Goal: Information Seeking & Learning: Check status

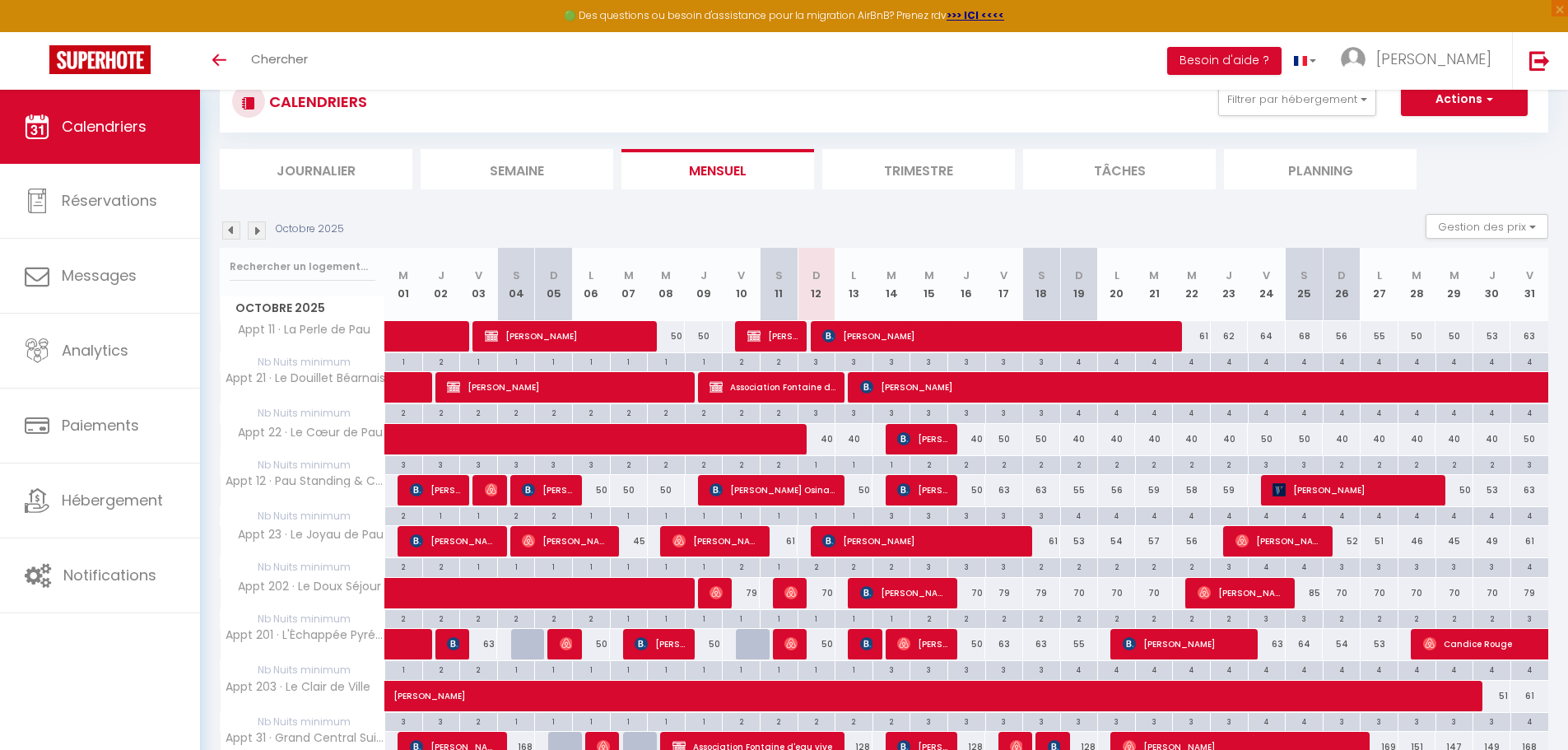
scroll to position [165, 0]
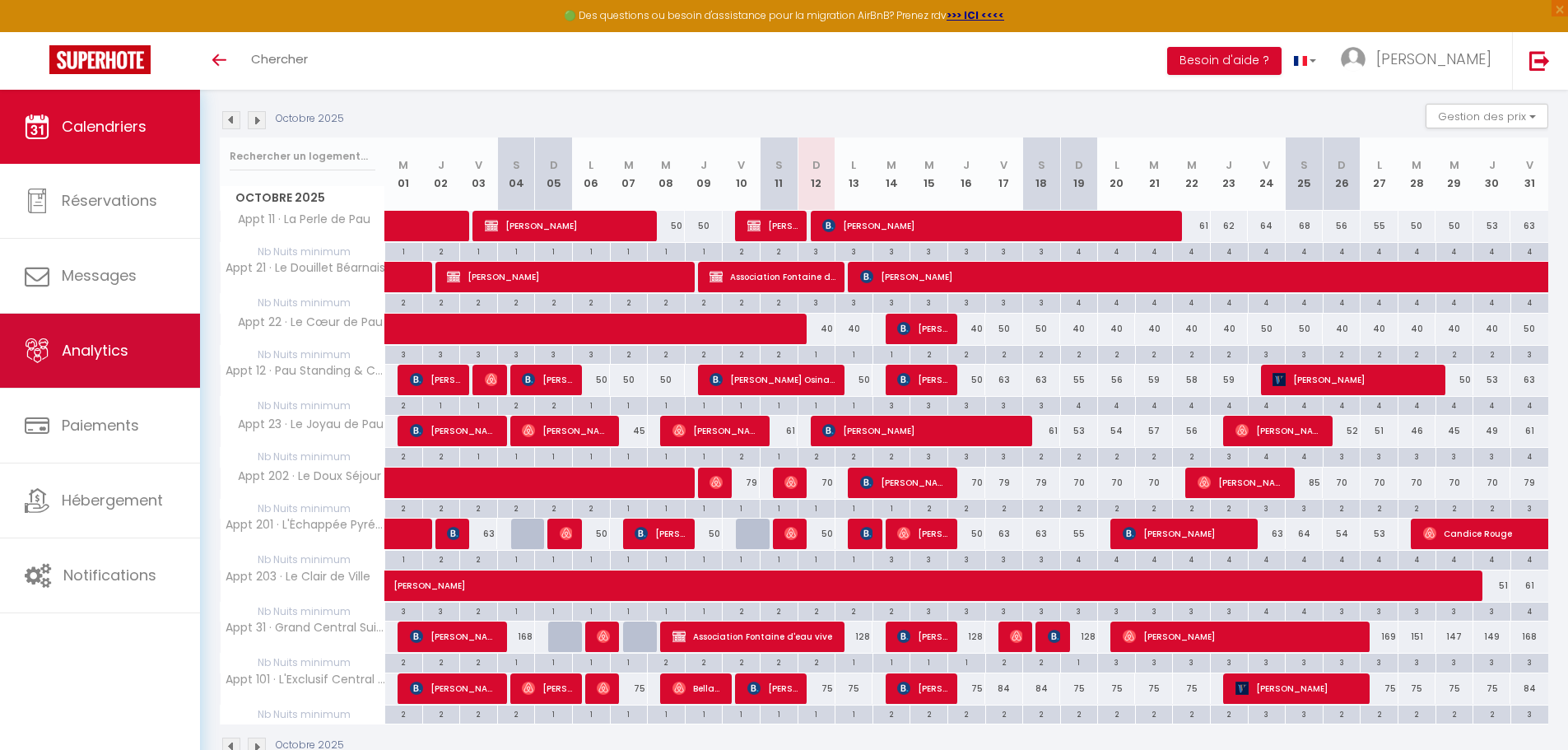
click at [131, 371] on link "Analytics" at bounding box center [99, 351] width 200 height 74
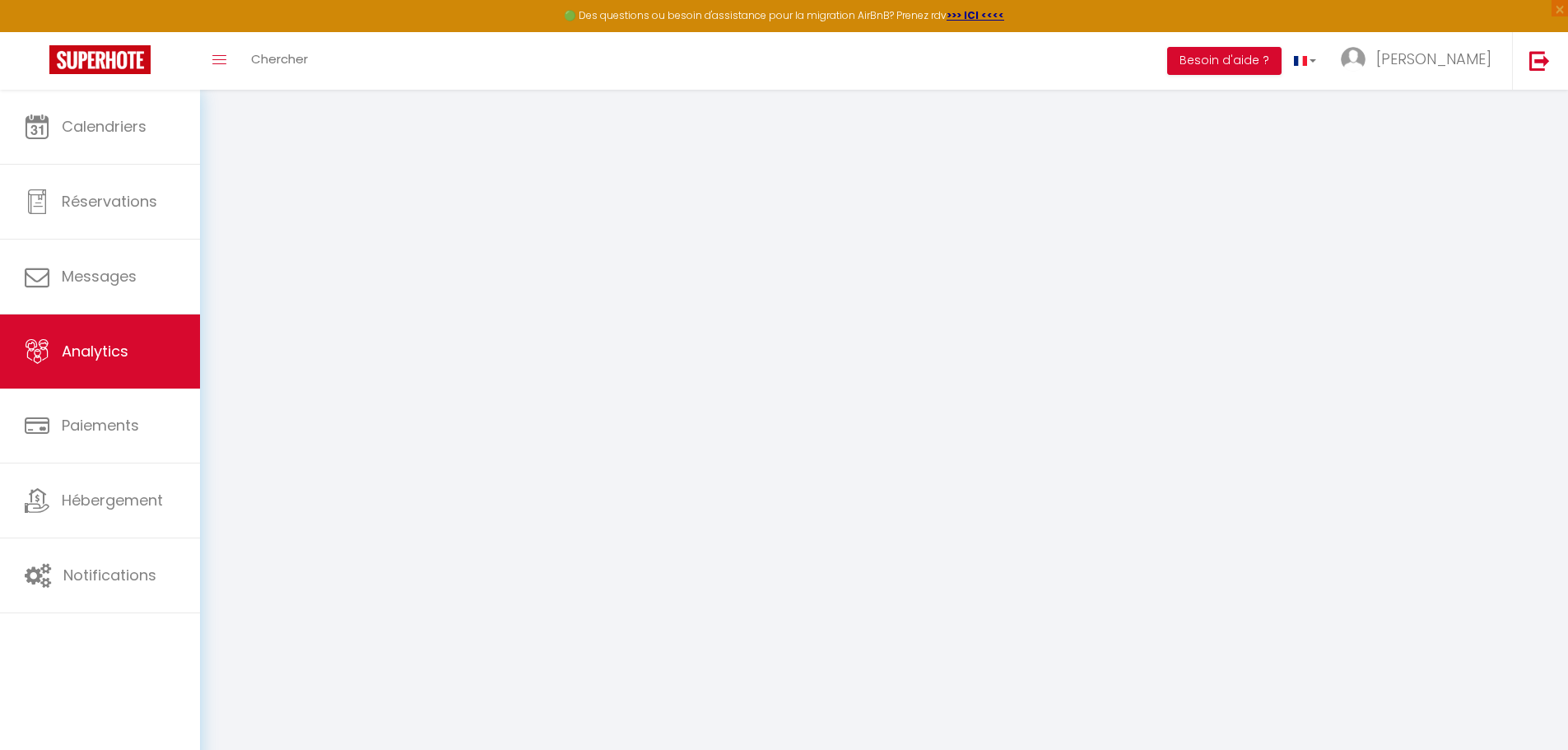
select select "2025"
select select "10"
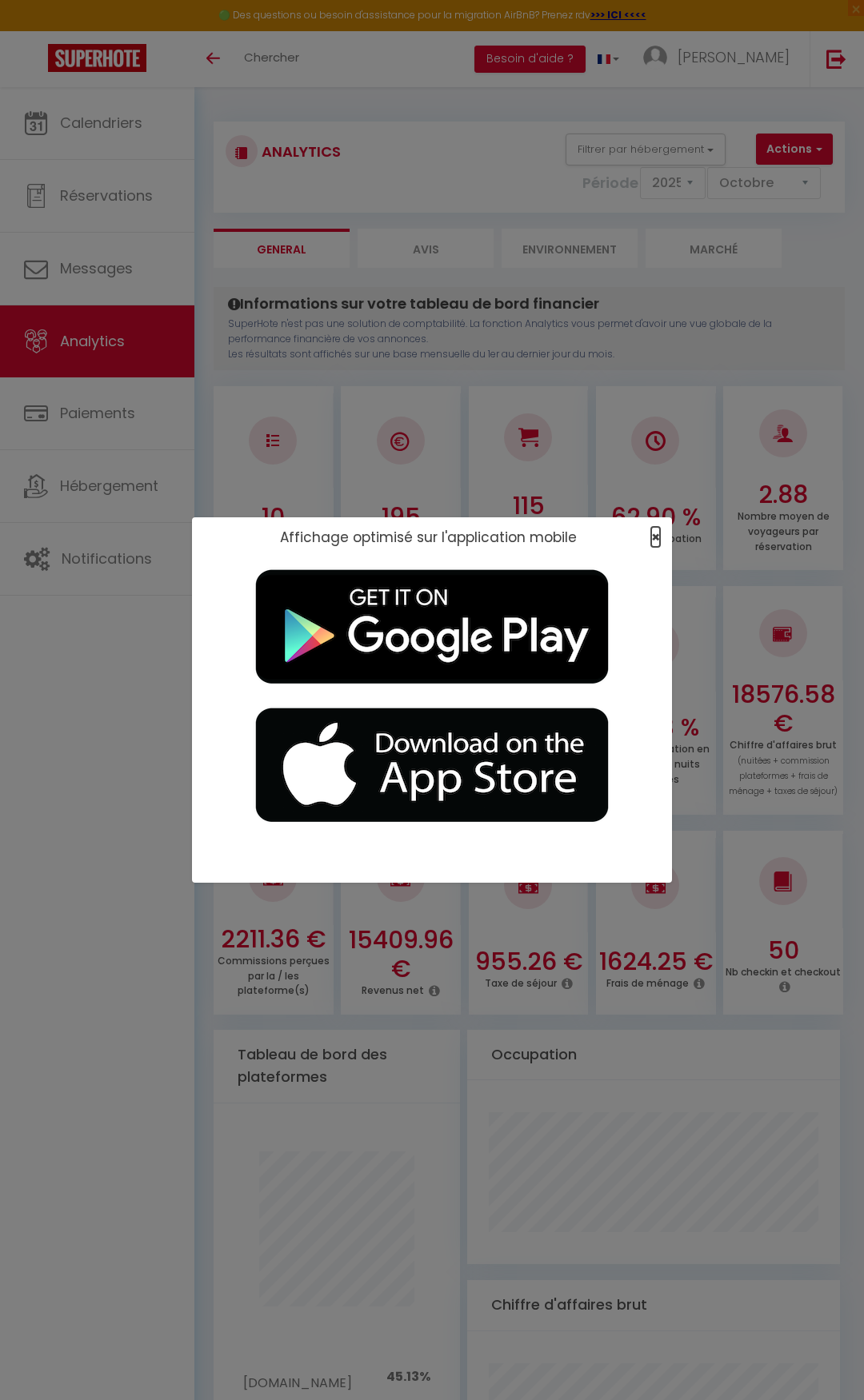
click at [651, 537] on span "×" at bounding box center [656, 537] width 8 height 20
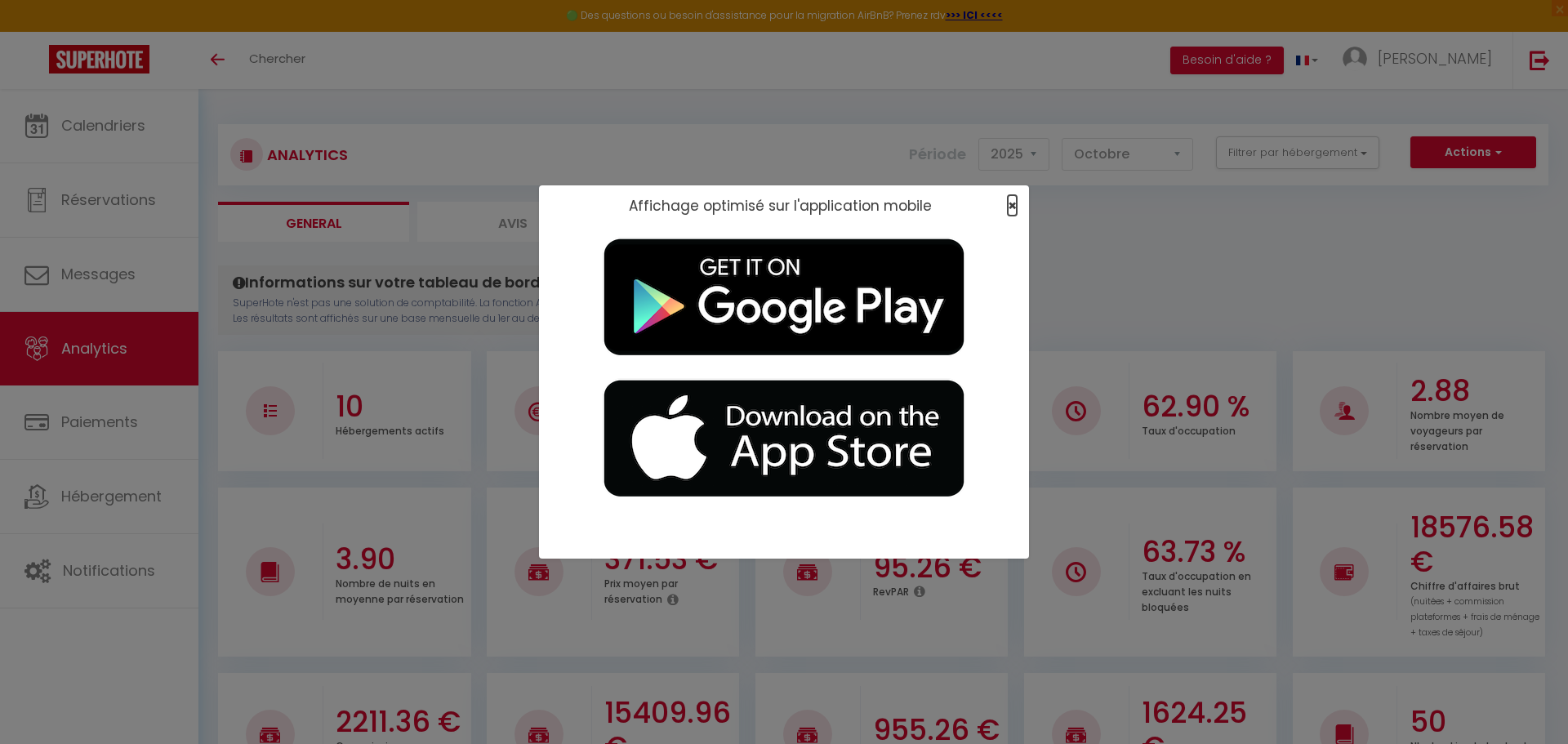
click at [1014, 206] on span "×" at bounding box center [1012, 206] width 9 height 21
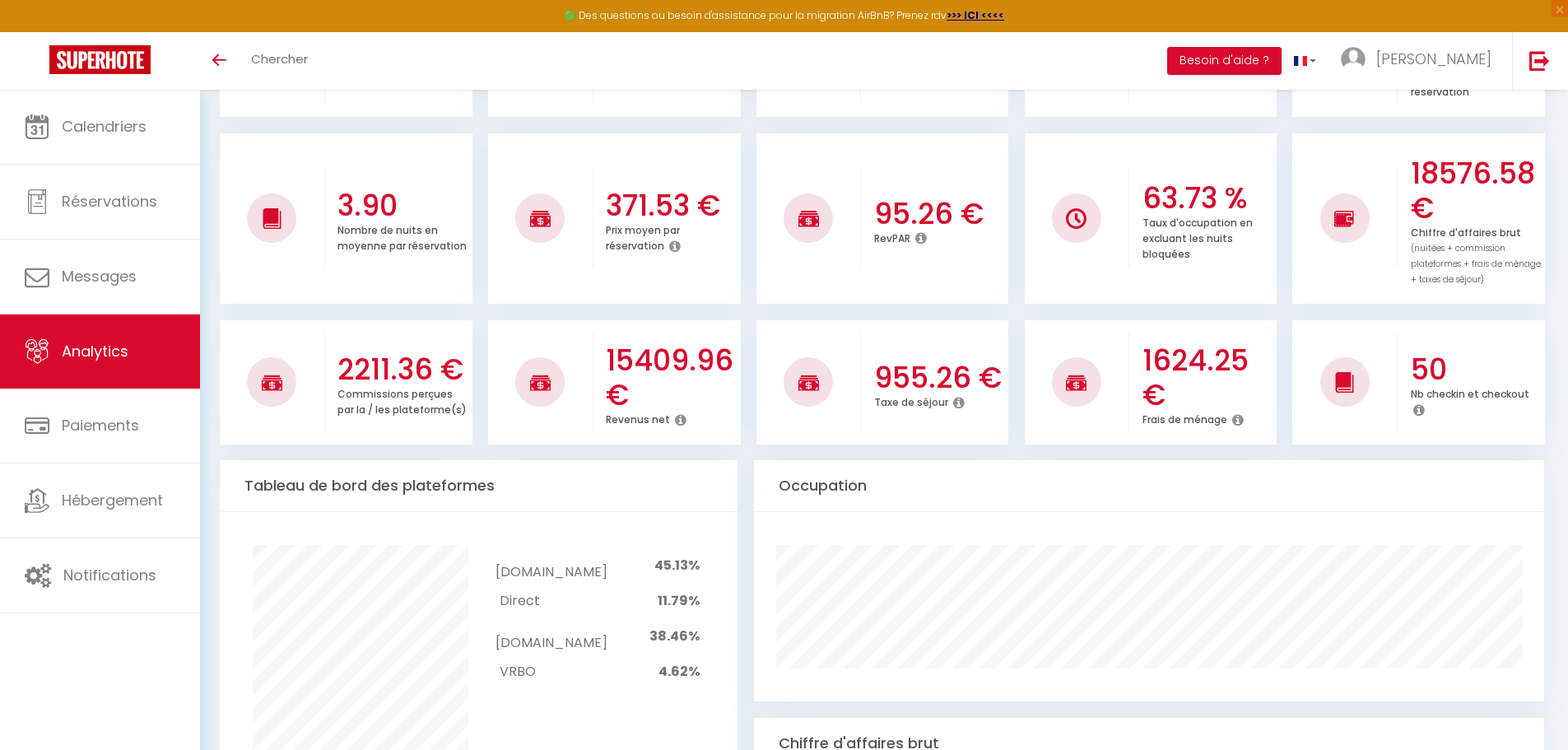
scroll to position [330, 0]
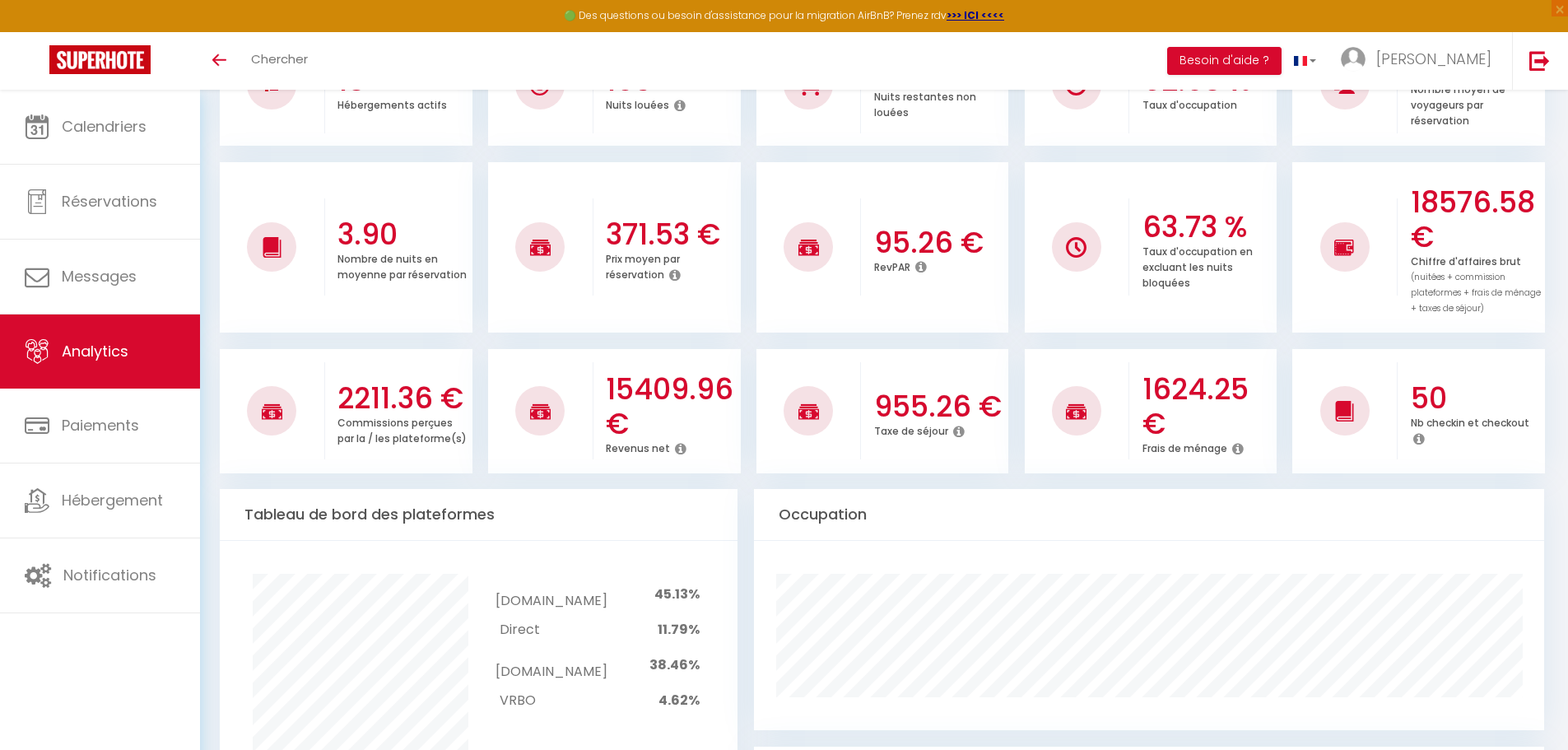
click at [675, 445] on icon at bounding box center [680, 448] width 11 height 13
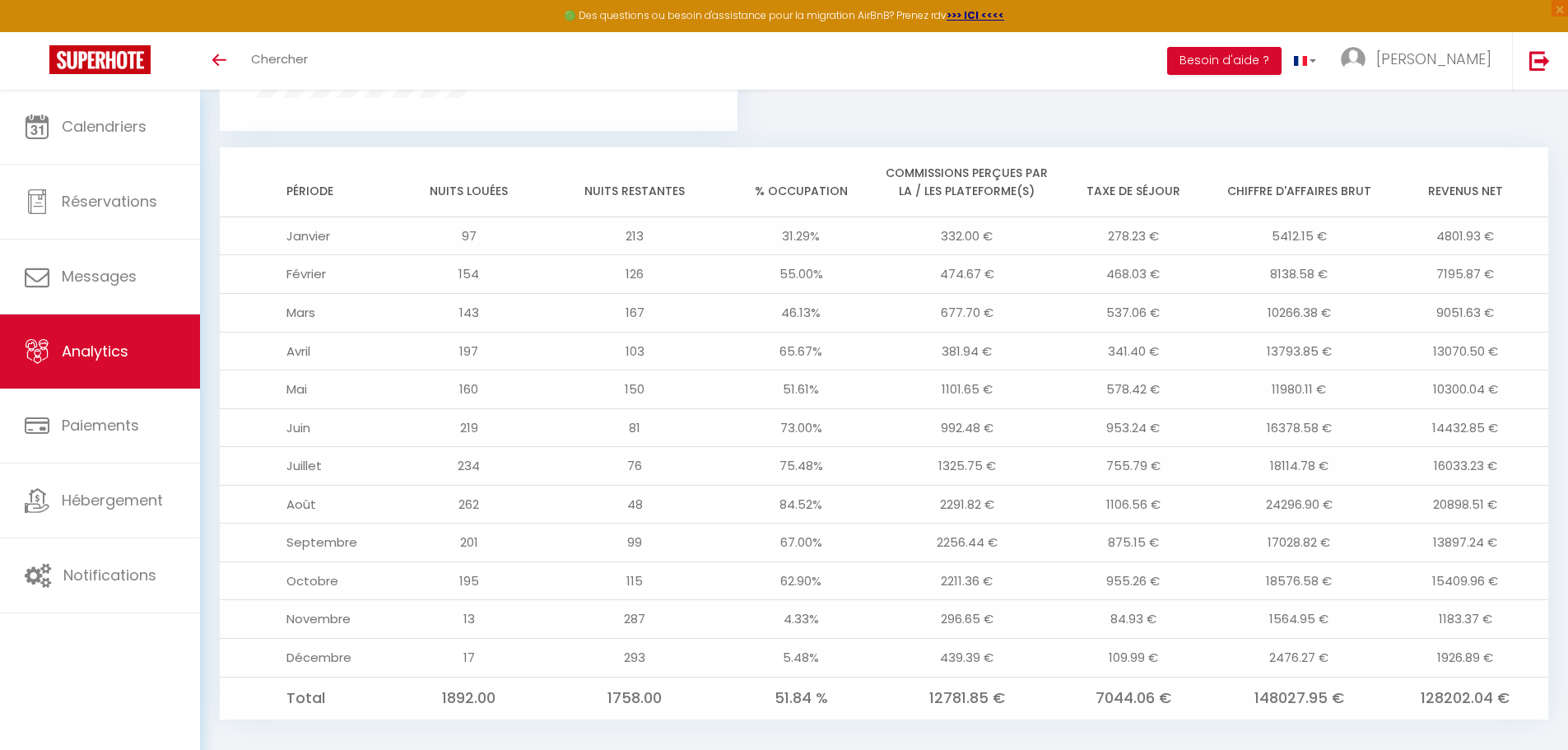
scroll to position [1318, 0]
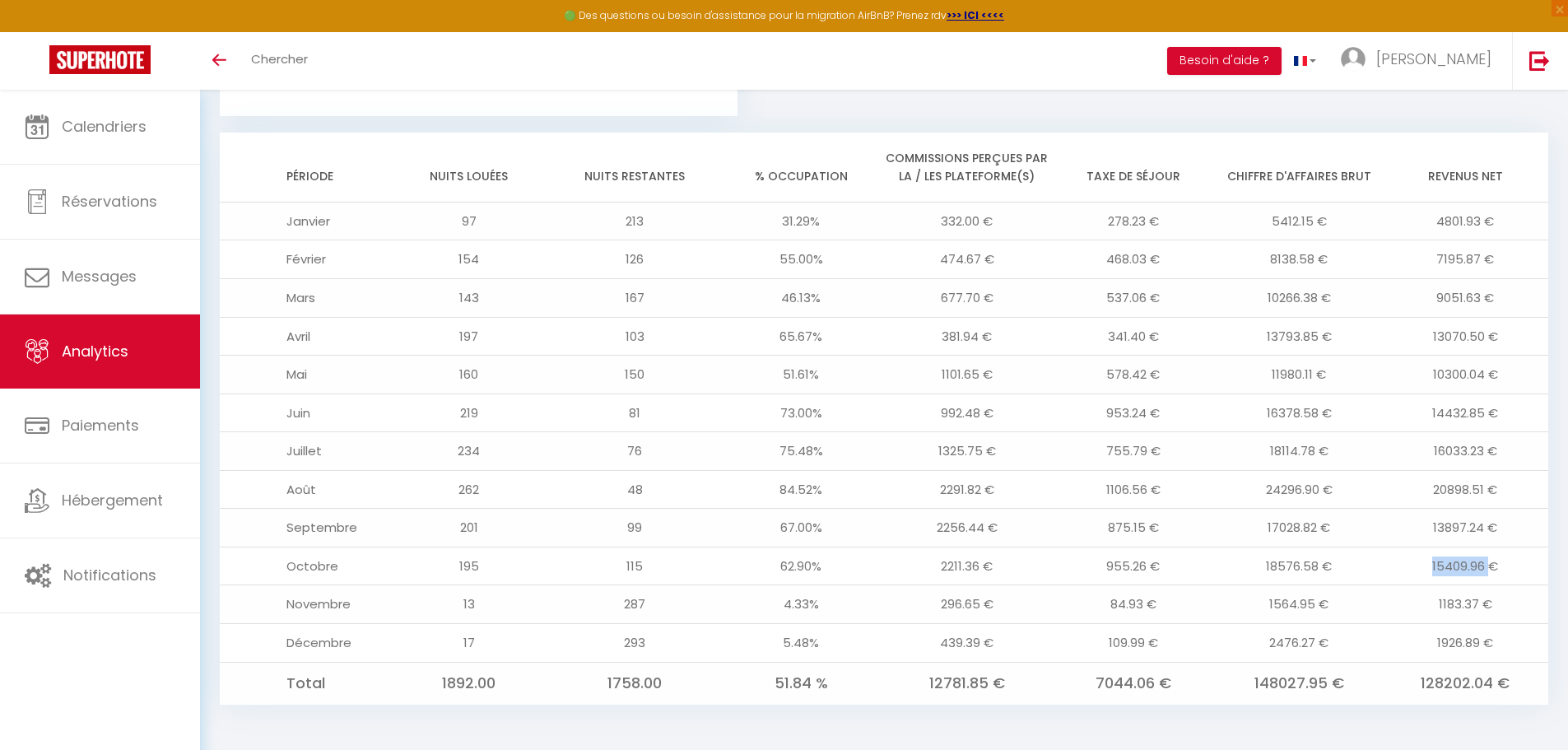
drag, startPoint x: 1430, startPoint y: 563, endPoint x: 1488, endPoint y: 563, distance: 58.0
click at [1488, 563] on td "15409.96 €" at bounding box center [1464, 566] width 166 height 38
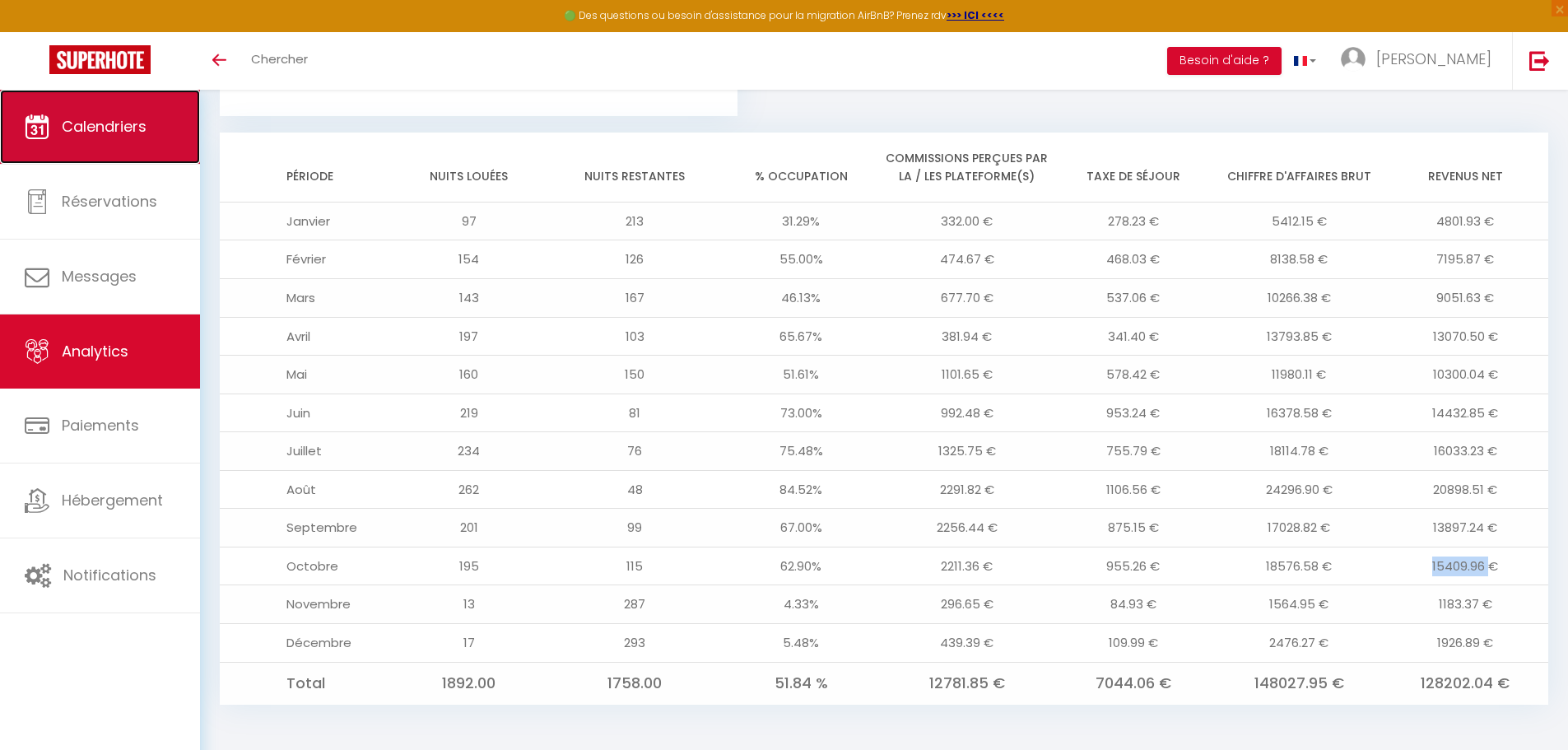
click at [155, 133] on link "Calendriers" at bounding box center [99, 126] width 200 height 74
